Goal: Find contact information: Find contact information

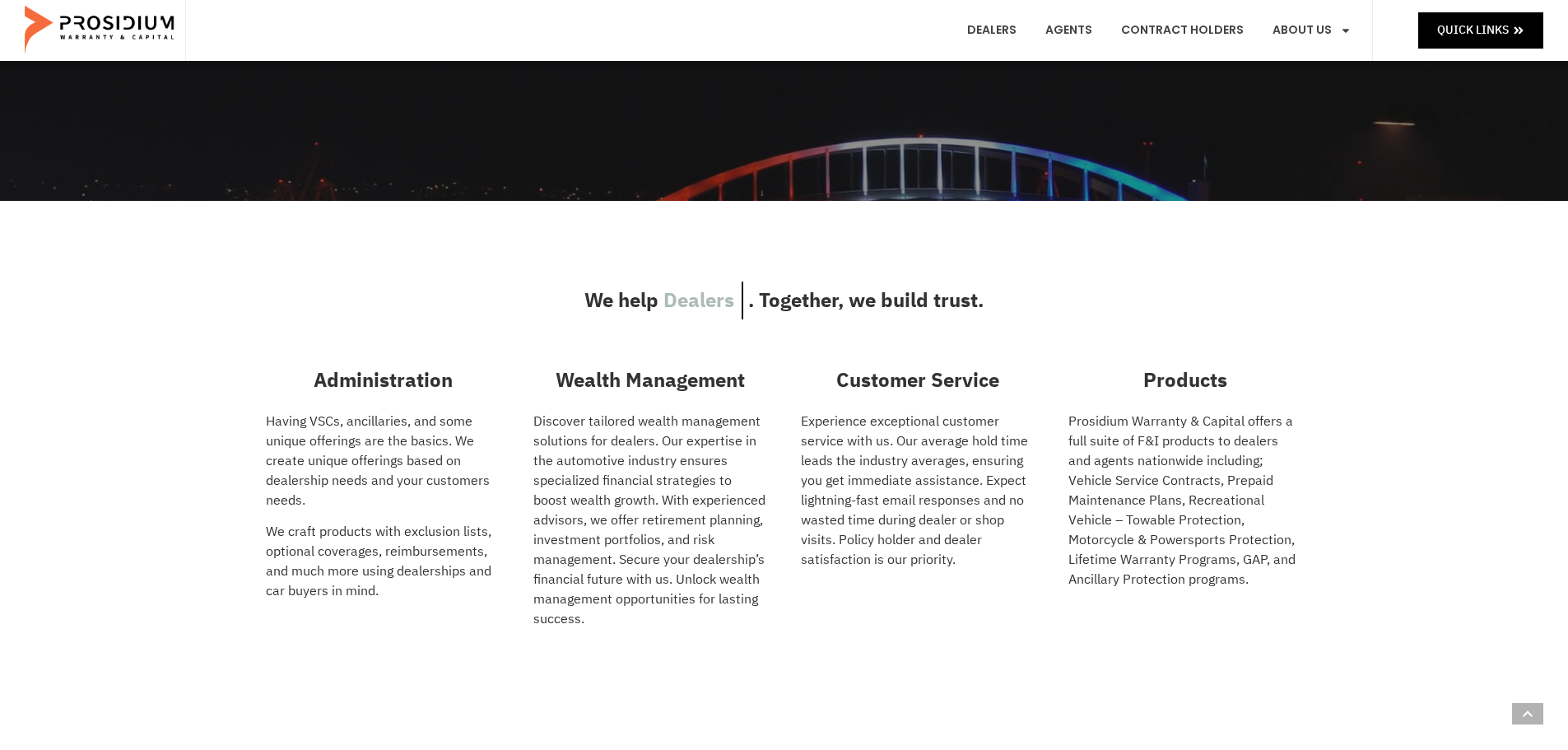
scroll to position [411, 0]
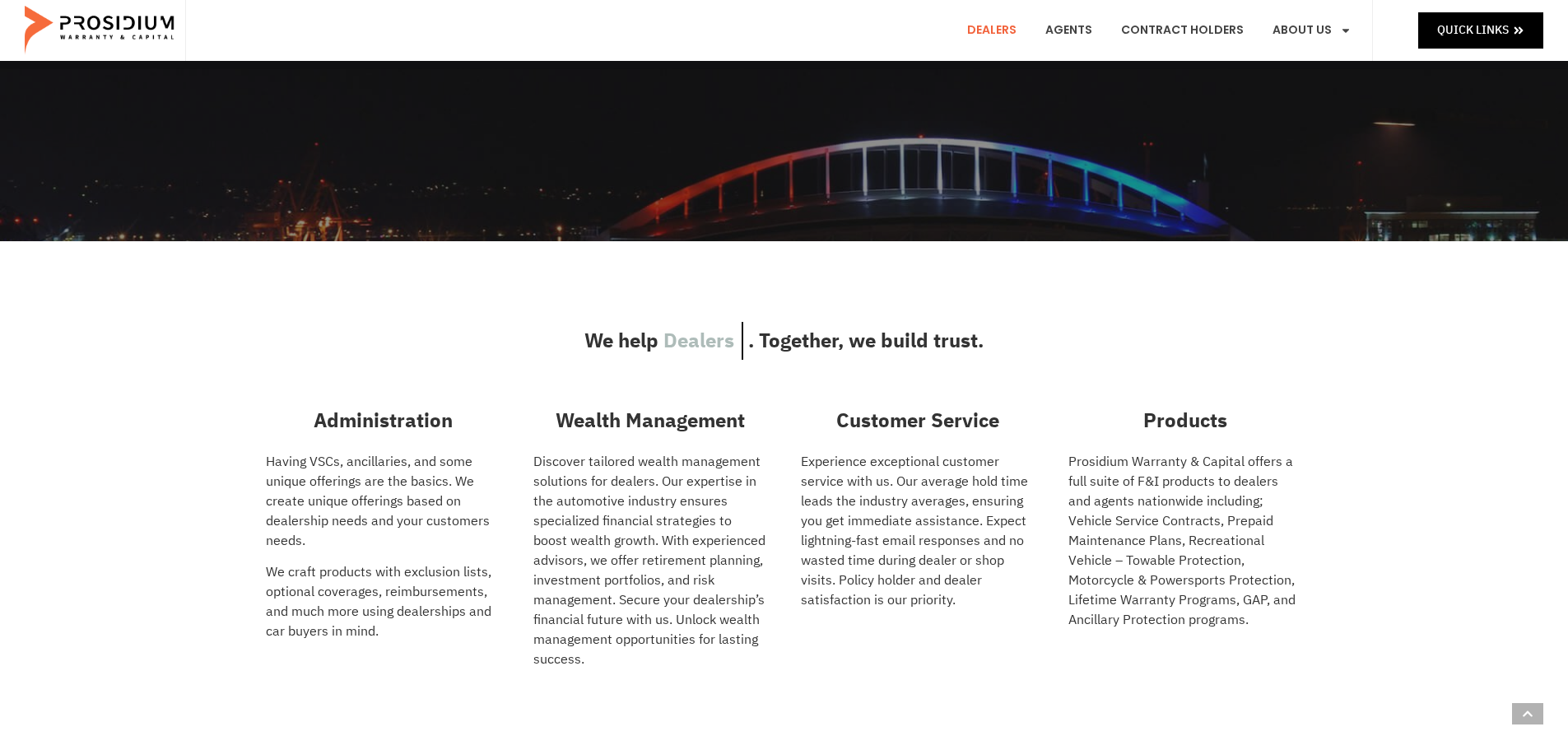
click at [1005, 36] on link "Dealers" at bounding box center [992, 30] width 74 height 61
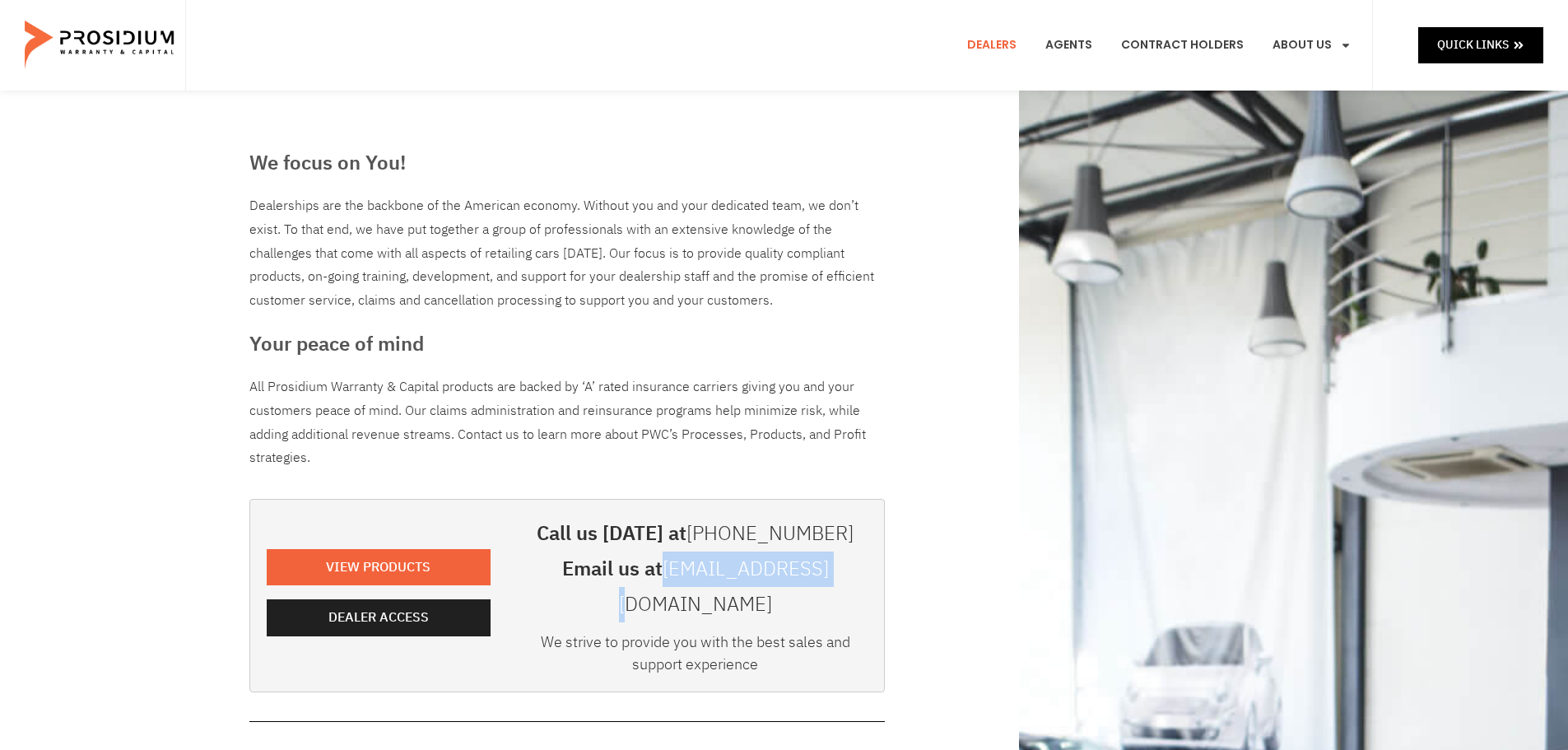
drag, startPoint x: 830, startPoint y: 571, endPoint x: 659, endPoint y: 572, distance: 171.0
click at [659, 572] on h3 "Email us at info@pwcteam.com" at bounding box center [695, 586] width 345 height 71
copy h3 "[EMAIL_ADDRESS][DOMAIN_NAME]"
